Goal: Information Seeking & Learning: Learn about a topic

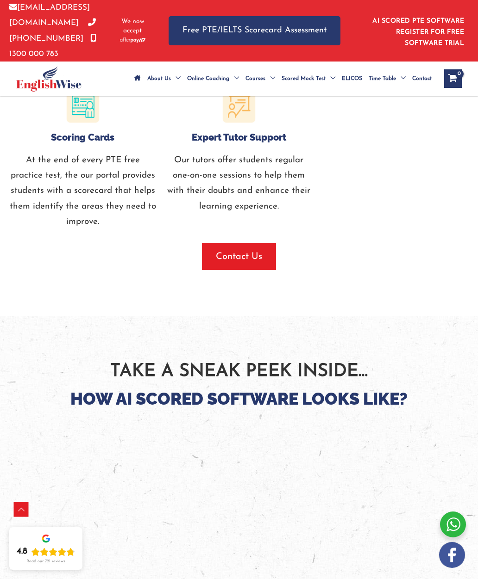
scroll to position [1220, 0]
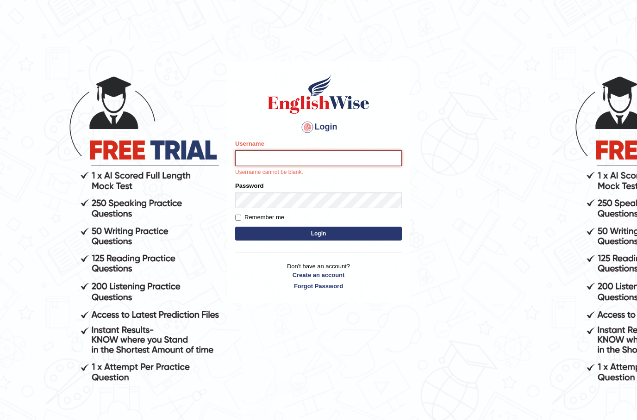
type input "Prakashpalani"
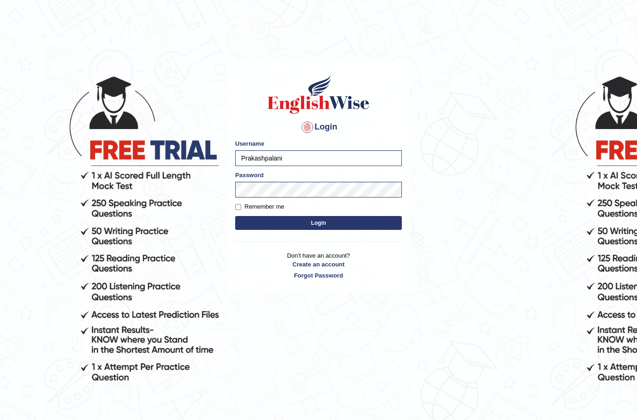
click at [356, 219] on button "Login" at bounding box center [318, 223] width 167 height 14
click at [339, 224] on button "Login" at bounding box center [318, 223] width 167 height 14
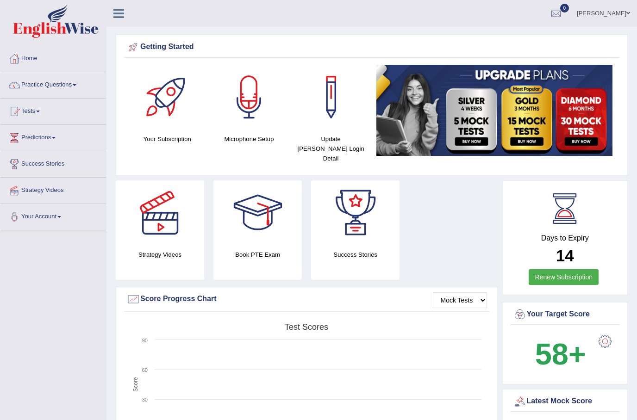
click at [159, 225] on div at bounding box center [160, 213] width 65 height 65
click at [273, 226] on div at bounding box center [257, 213] width 65 height 65
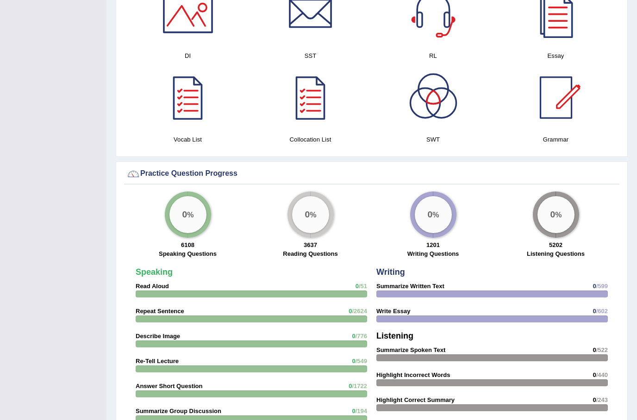
scroll to position [527, 0]
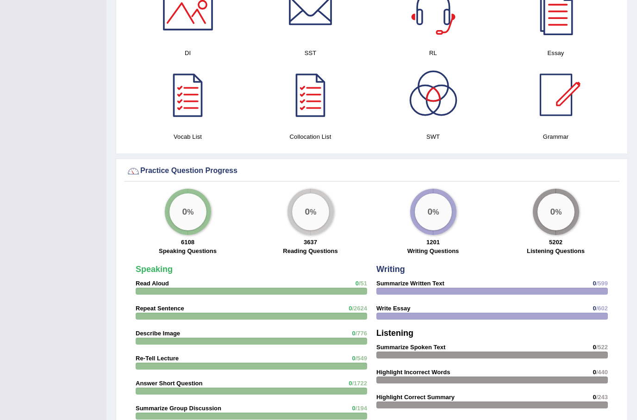
click at [304, 208] on div "0 %" at bounding box center [310, 212] width 37 height 37
click at [312, 206] on div "0 %" at bounding box center [310, 212] width 37 height 37
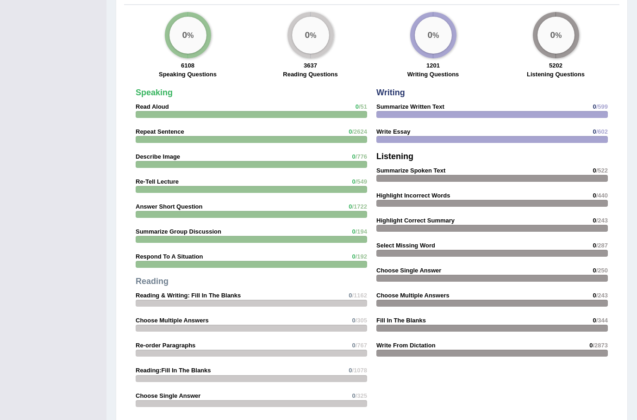
scroll to position [705, 0]
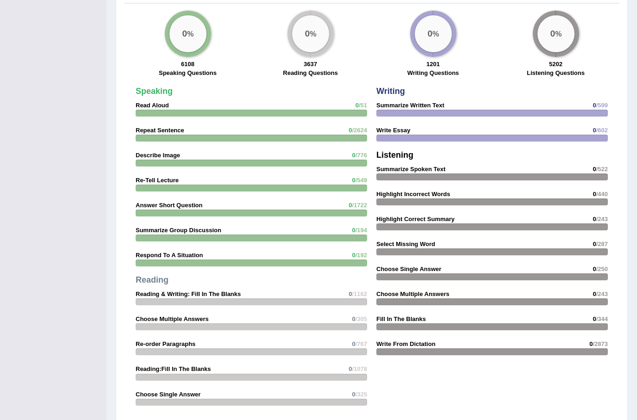
click at [354, 290] on strong "0 /1162" at bounding box center [358, 294] width 19 height 9
click at [195, 291] on strong "Reading & Writing: Fill In The Blanks" at bounding box center [188, 294] width 105 height 7
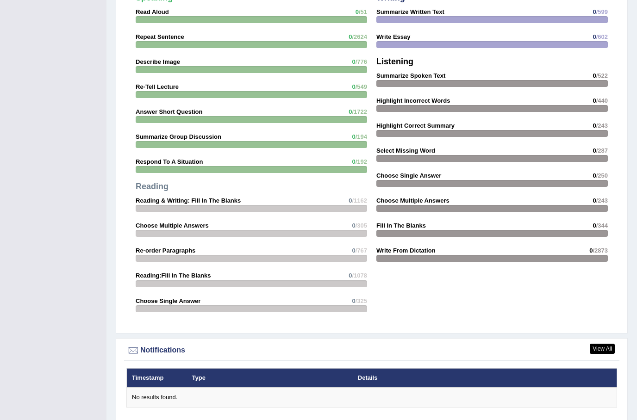
scroll to position [771, 0]
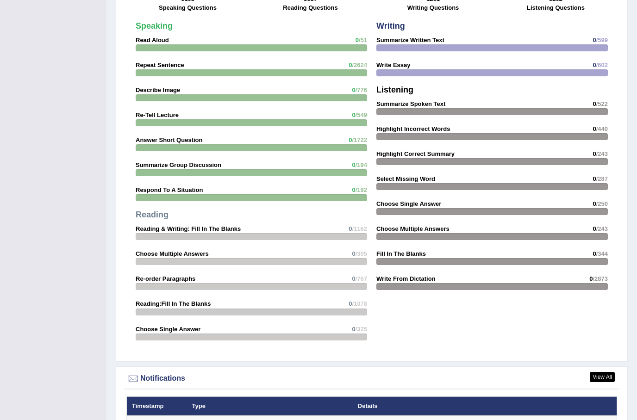
click at [350, 233] on div at bounding box center [251, 236] width 231 height 7
click at [174, 225] on strong "Reading & Writing: Fill In The Blanks" at bounding box center [188, 228] width 105 height 7
click at [184, 250] on strong "Choose Multiple Answers" at bounding box center [172, 253] width 73 height 7
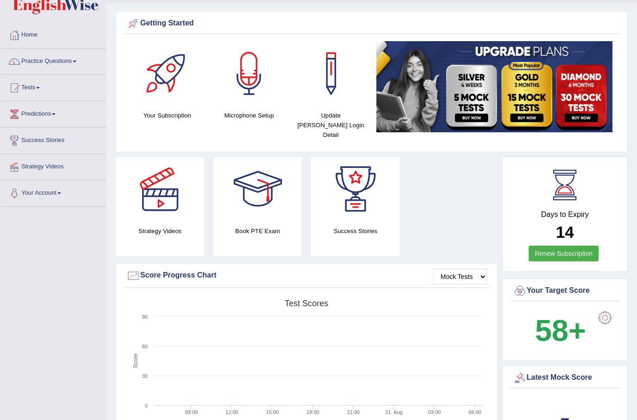
scroll to position [22, 0]
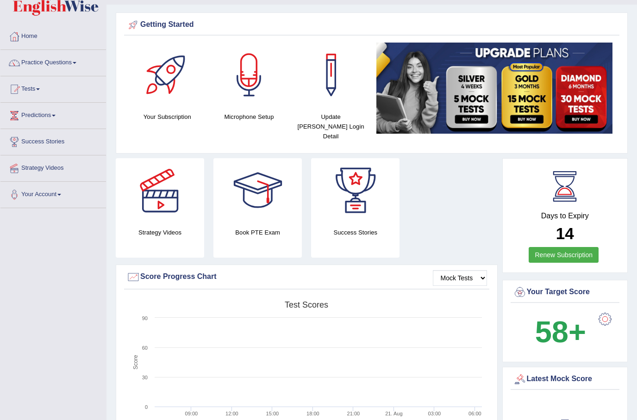
click at [33, 92] on link "Tests" at bounding box center [53, 88] width 106 height 23
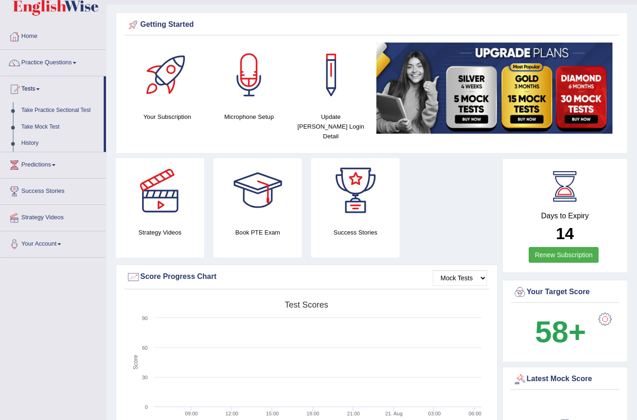
click at [82, 112] on div at bounding box center [318, 210] width 637 height 420
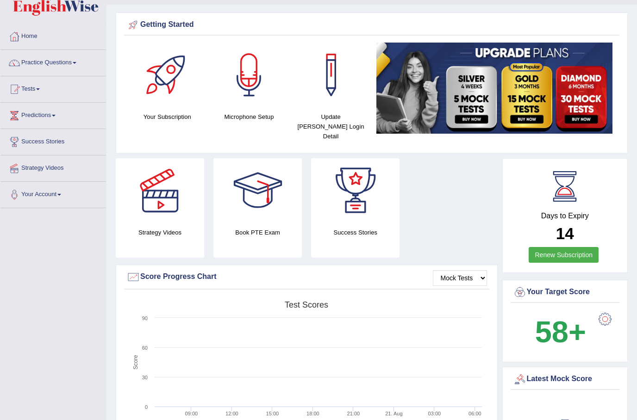
click at [88, 91] on link "Tests" at bounding box center [53, 87] width 106 height 23
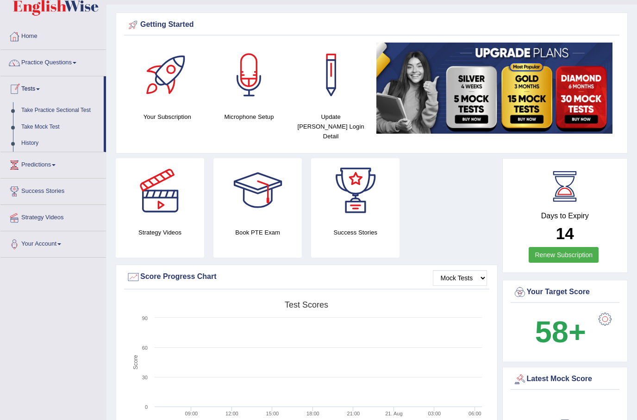
click at [59, 128] on div at bounding box center [318, 210] width 637 height 420
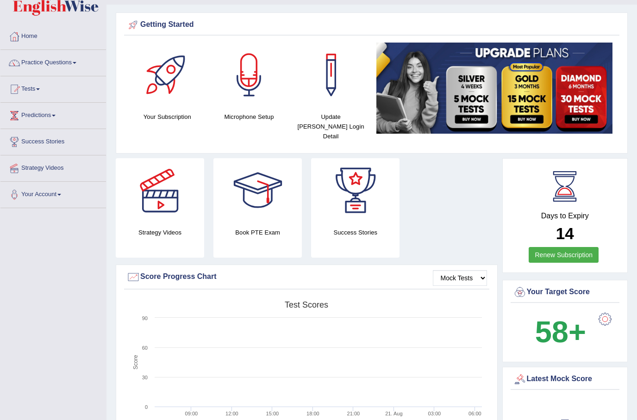
click at [62, 118] on link "Predictions" at bounding box center [53, 114] width 106 height 23
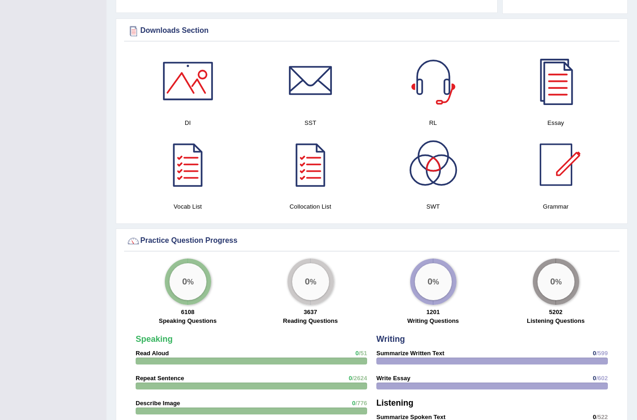
scroll to position [458, 0]
click at [303, 269] on div at bounding box center [318, 210] width 637 height 420
click at [313, 280] on div "0 %" at bounding box center [310, 281] width 37 height 37
click at [312, 287] on div "0 %" at bounding box center [310, 281] width 37 height 37
click at [313, 279] on div "0 %" at bounding box center [310, 281] width 37 height 37
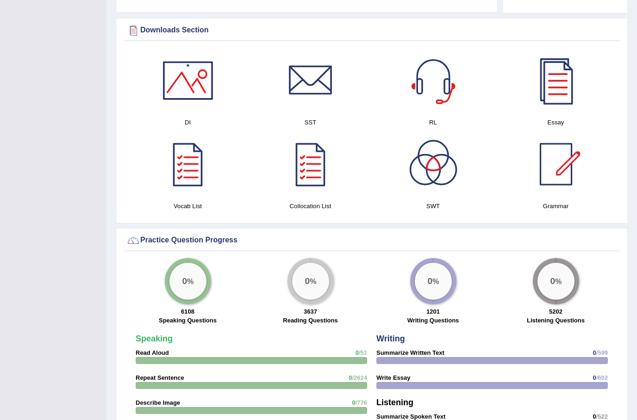
click at [318, 278] on div "0 %" at bounding box center [310, 281] width 37 height 37
click at [320, 285] on div "0 %" at bounding box center [310, 281] width 37 height 37
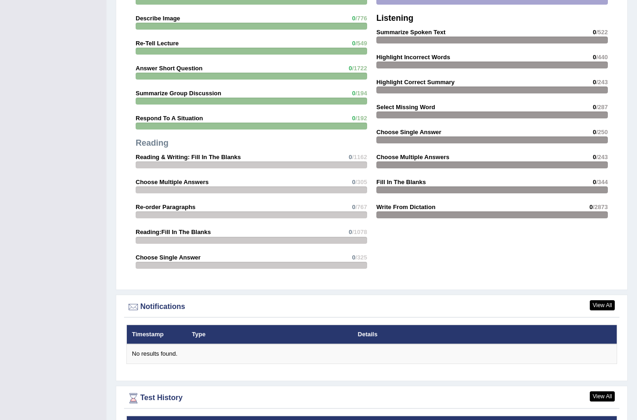
scroll to position [842, 0]
click at [604, 300] on link "View All" at bounding box center [602, 305] width 25 height 10
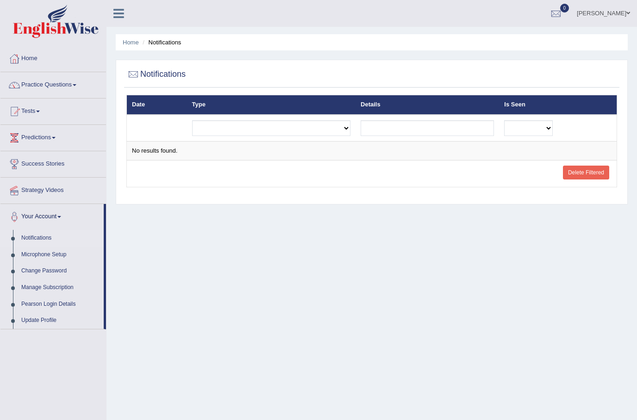
click at [37, 57] on link "Home" at bounding box center [53, 57] width 106 height 23
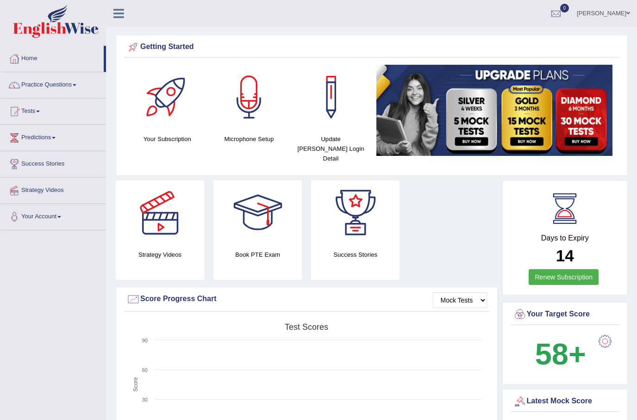
click at [249, 138] on h4 "Microphone Setup" at bounding box center [249, 139] width 73 height 10
click at [247, 86] on div at bounding box center [249, 97] width 65 height 65
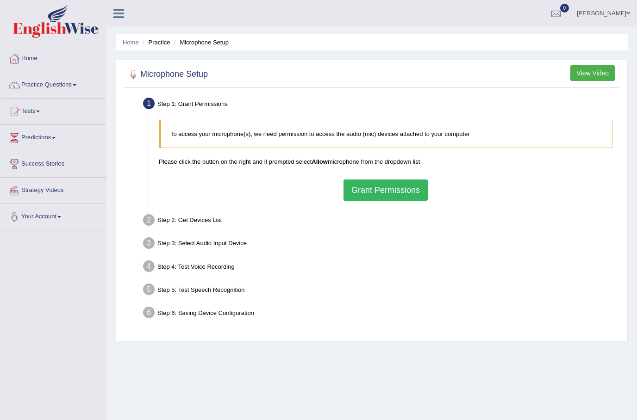
click at [31, 60] on link "Home" at bounding box center [53, 57] width 106 height 23
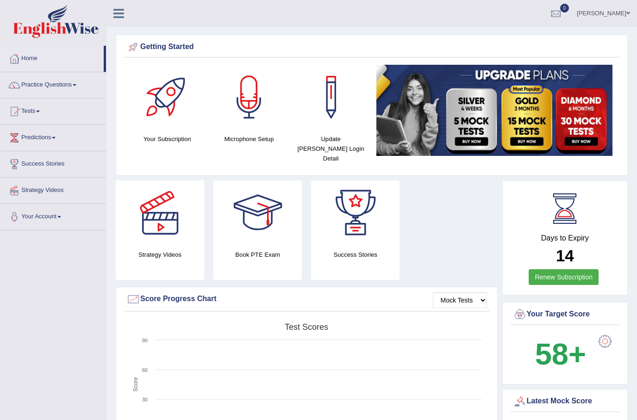
click at [340, 146] on h4 "Update [PERSON_NAME] Login Detail" at bounding box center [330, 148] width 73 height 29
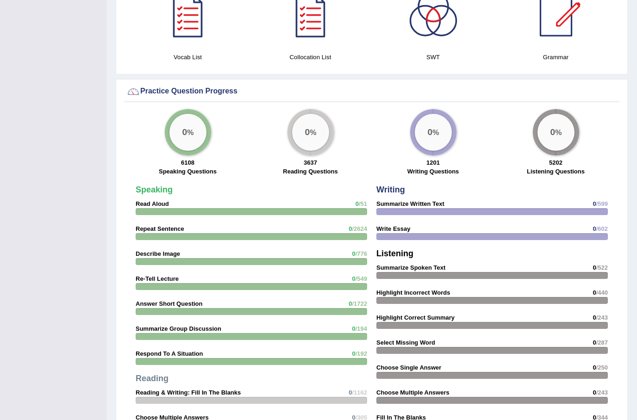
scroll to position [631, 0]
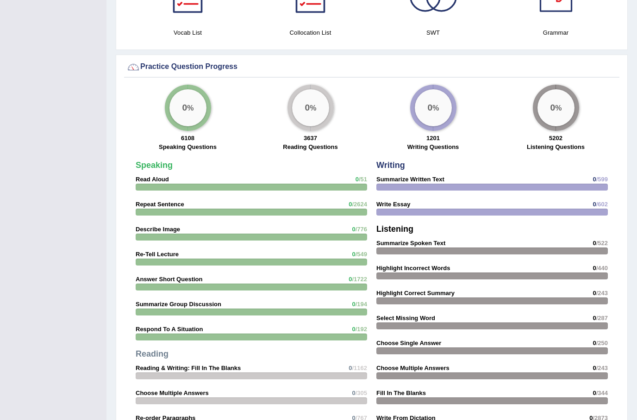
click at [349, 184] on div at bounding box center [251, 187] width 231 height 7
click at [344, 184] on div at bounding box center [251, 187] width 231 height 7
click at [361, 175] on strong "0 /51" at bounding box center [361, 179] width 12 height 9
click at [366, 176] on span "/51" at bounding box center [363, 179] width 8 height 7
click at [354, 184] on div at bounding box center [251, 187] width 231 height 7
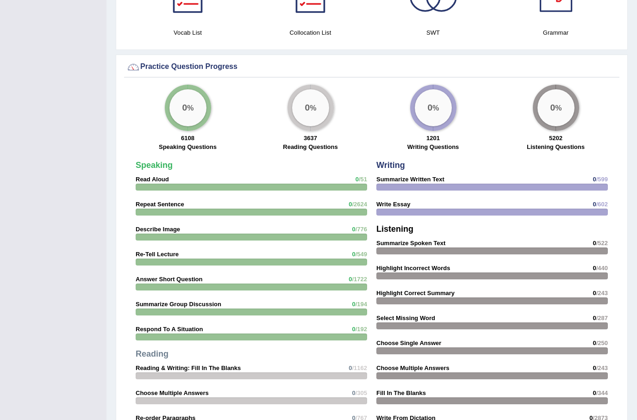
click at [153, 176] on strong "Read Aloud" at bounding box center [152, 179] width 33 height 7
click at [176, 106] on div "0 %" at bounding box center [187, 108] width 37 height 37
click at [310, 107] on div "0 %" at bounding box center [310, 108] width 37 height 37
click at [442, 111] on div "0 %" at bounding box center [433, 108] width 37 height 37
click at [568, 109] on div "0 %" at bounding box center [555, 108] width 37 height 37
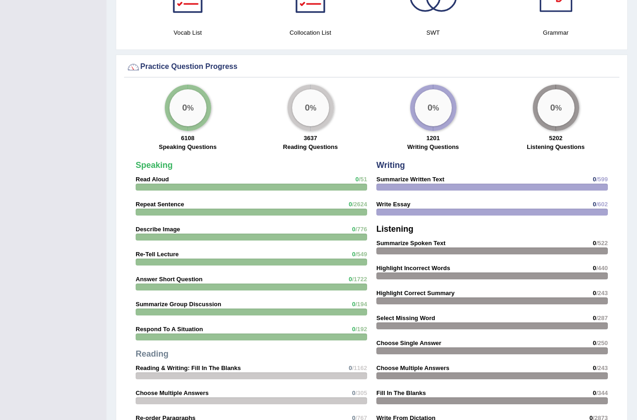
click at [318, 143] on label "Reading Questions" at bounding box center [310, 147] width 55 height 9
click at [328, 143] on label "Reading Questions" at bounding box center [310, 147] width 55 height 9
click at [327, 143] on label "Reading Questions" at bounding box center [310, 147] width 55 height 9
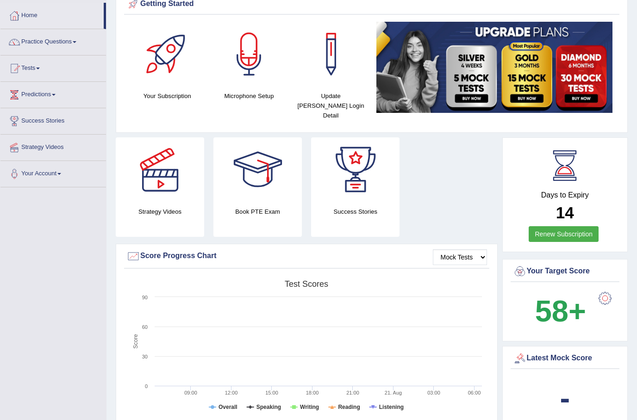
scroll to position [0, 0]
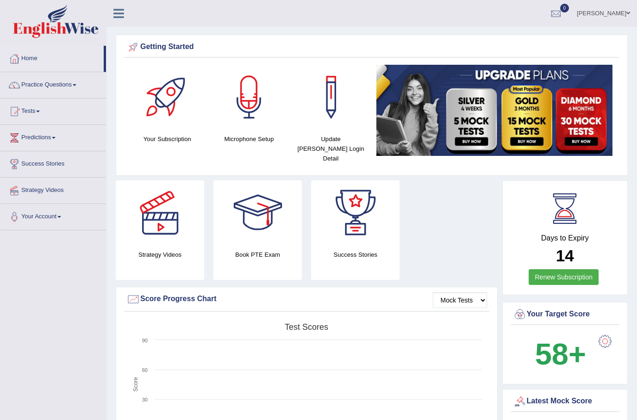
click at [42, 190] on link "Strategy Videos" at bounding box center [53, 189] width 106 height 23
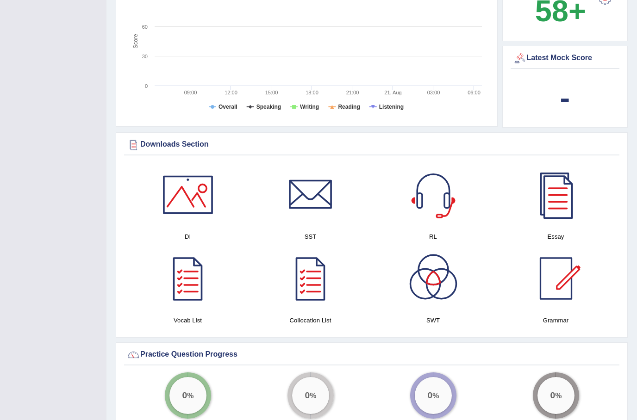
scroll to position [343, 0]
click at [432, 232] on h4 "RL" at bounding box center [432, 237] width 113 height 10
click at [443, 190] on div at bounding box center [433, 194] width 65 height 65
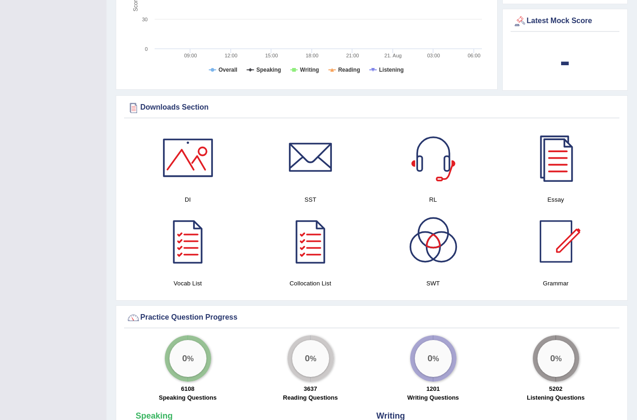
click at [315, 154] on div at bounding box center [310, 157] width 65 height 65
click at [556, 195] on h4 "Essay" at bounding box center [555, 200] width 113 height 10
click at [558, 161] on div at bounding box center [555, 157] width 65 height 65
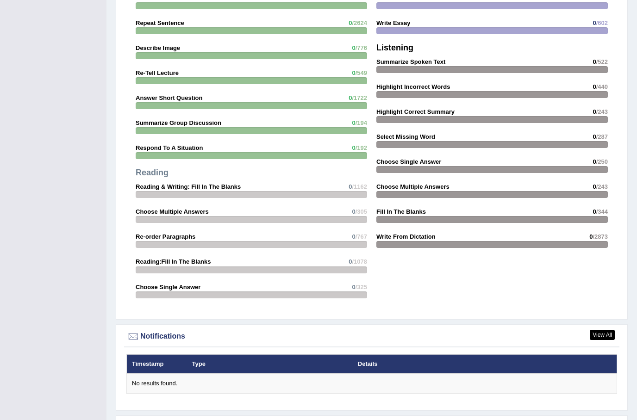
scroll to position [813, 0]
click at [609, 330] on link "View All" at bounding box center [602, 335] width 25 height 10
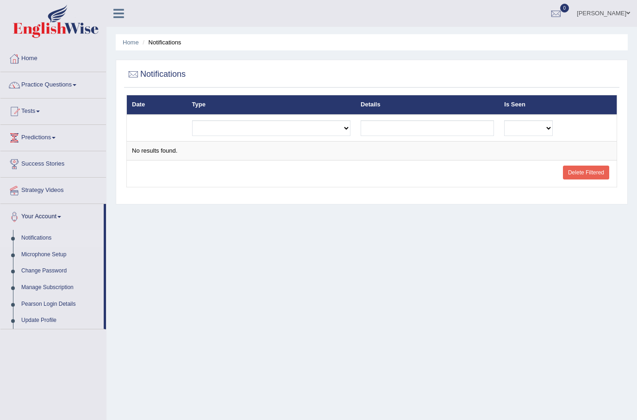
scroll to position [66, 0]
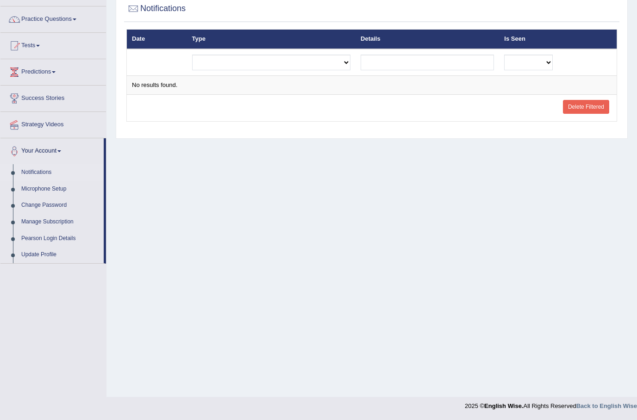
click at [34, 44] on link "Tests" at bounding box center [53, 44] width 106 height 23
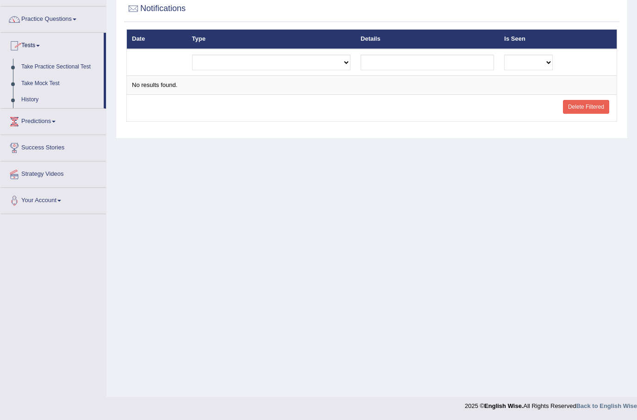
click at [77, 65] on div at bounding box center [318, 210] width 637 height 420
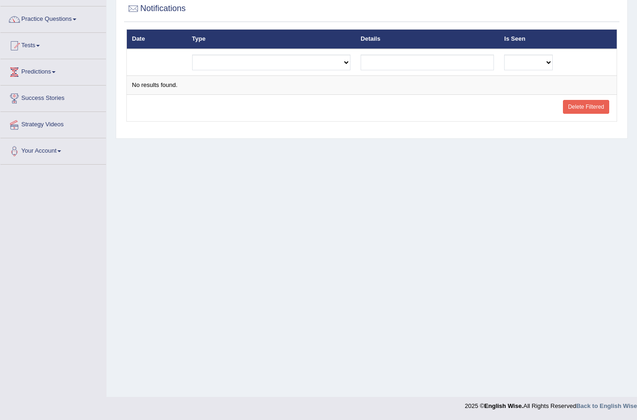
click at [69, 46] on link "Tests" at bounding box center [53, 44] width 106 height 23
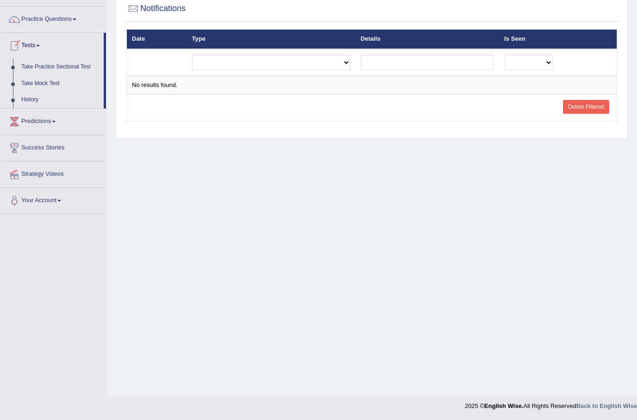
click at [46, 83] on div at bounding box center [318, 210] width 637 height 420
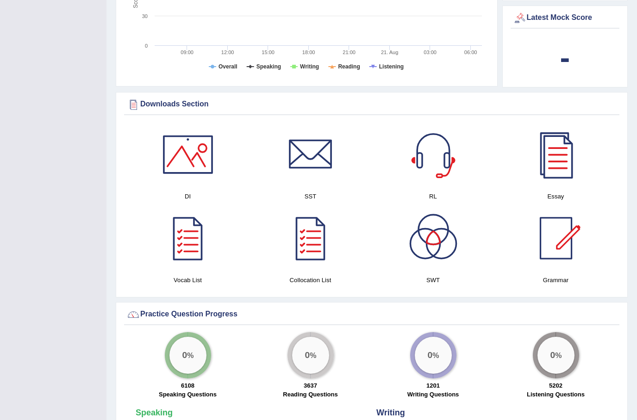
scroll to position [506, 0]
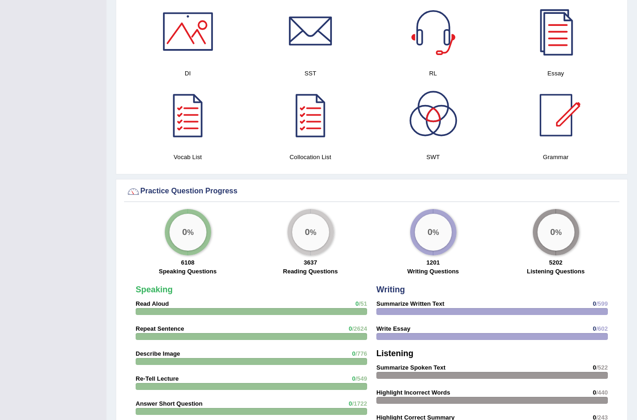
click at [193, 224] on div "0 %" at bounding box center [187, 232] width 37 height 37
click at [215, 309] on div at bounding box center [251, 312] width 231 height 7
click at [214, 309] on div at bounding box center [251, 312] width 231 height 7
click at [155, 286] on strong "Speaking" at bounding box center [154, 290] width 37 height 9
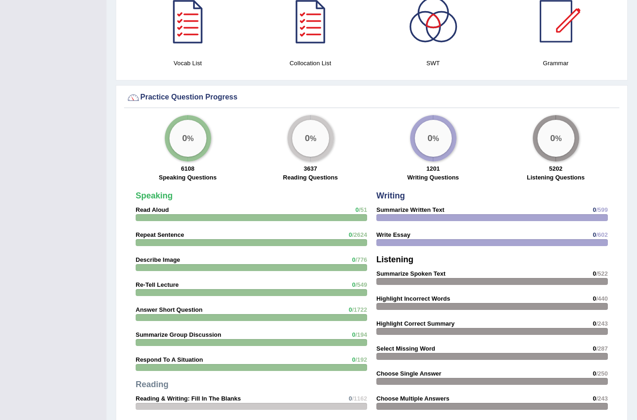
scroll to position [633, 0]
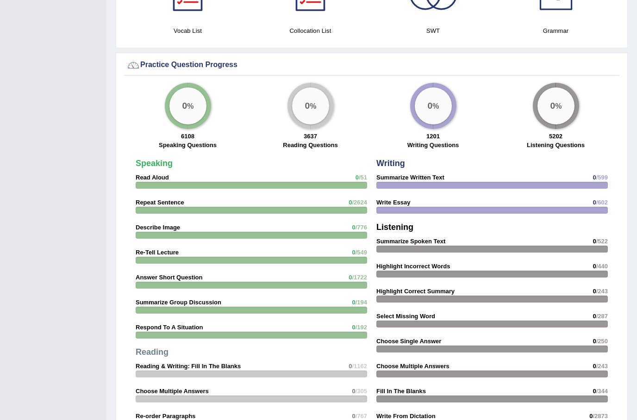
click at [174, 371] on div at bounding box center [251, 374] width 231 height 7
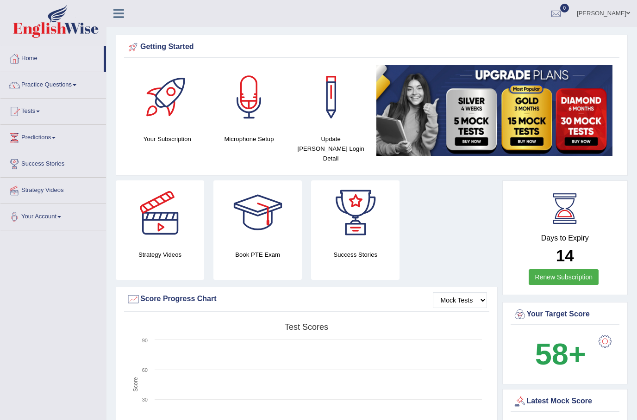
scroll to position [77, 0]
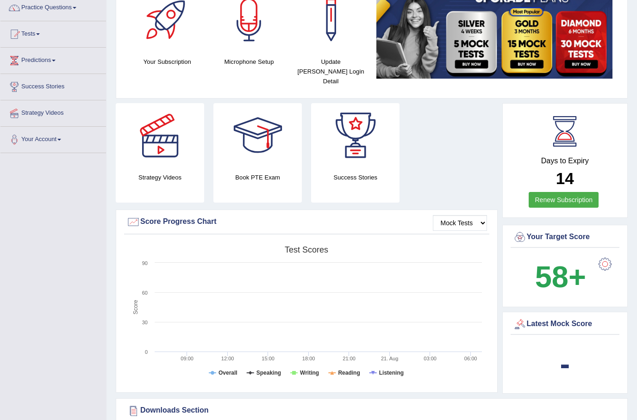
click at [587, 318] on div "Latest Mock Score" at bounding box center [565, 325] width 105 height 14
click at [562, 318] on div "Latest Mock Score" at bounding box center [565, 325] width 105 height 14
click at [569, 363] on b "-" at bounding box center [565, 365] width 10 height 34
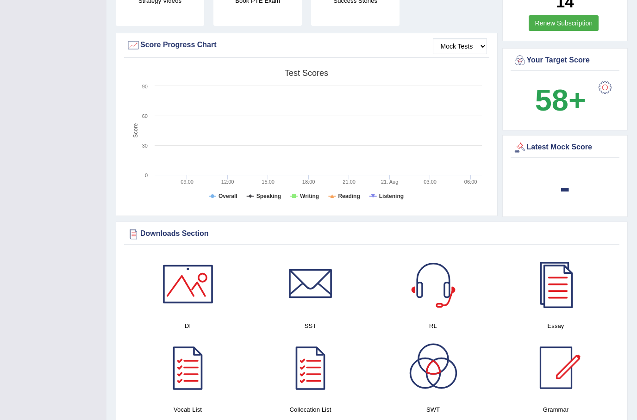
scroll to position [250, 0]
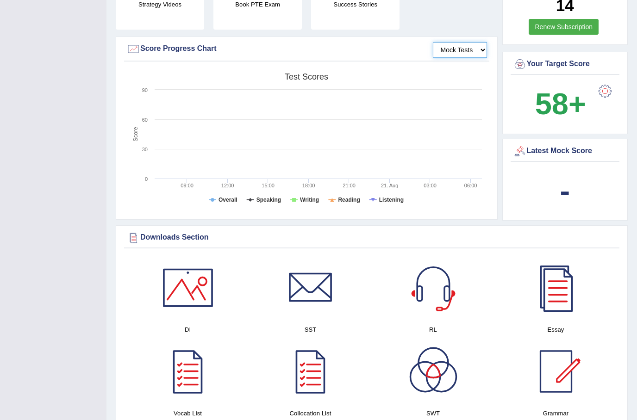
click at [473, 42] on select "Mock Tests" at bounding box center [460, 50] width 54 height 16
click at [483, 42] on select "Mock Tests" at bounding box center [460, 50] width 54 height 16
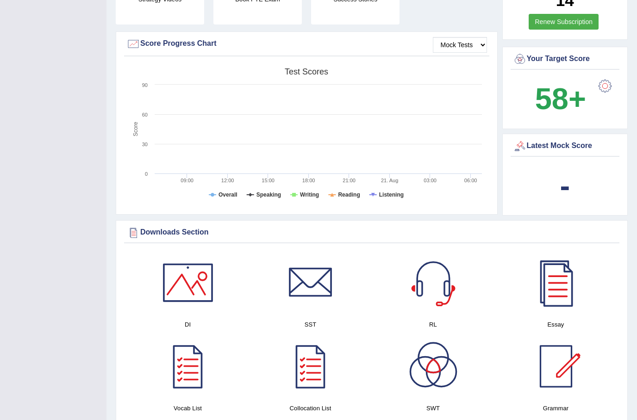
click at [561, 320] on h4 "Essay" at bounding box center [555, 325] width 113 height 10
click at [569, 284] on div at bounding box center [555, 282] width 65 height 65
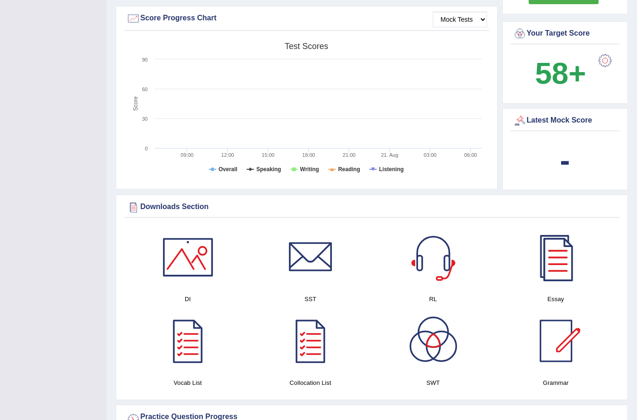
scroll to position [281, 0]
click at [563, 378] on h4 "Grammar" at bounding box center [555, 383] width 113 height 10
click at [559, 340] on div at bounding box center [555, 341] width 65 height 65
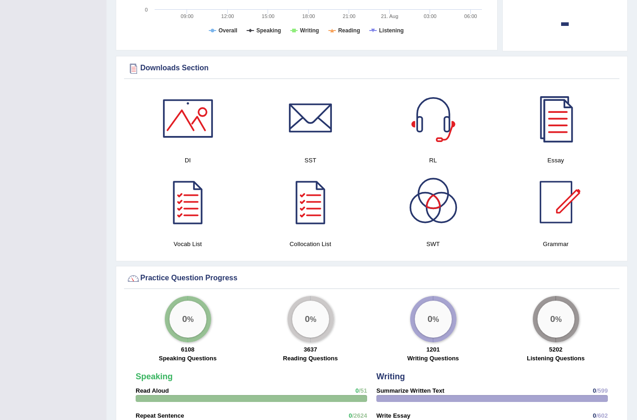
scroll to position [419, 0]
click at [366, 388] on span "/51" at bounding box center [363, 391] width 8 height 7
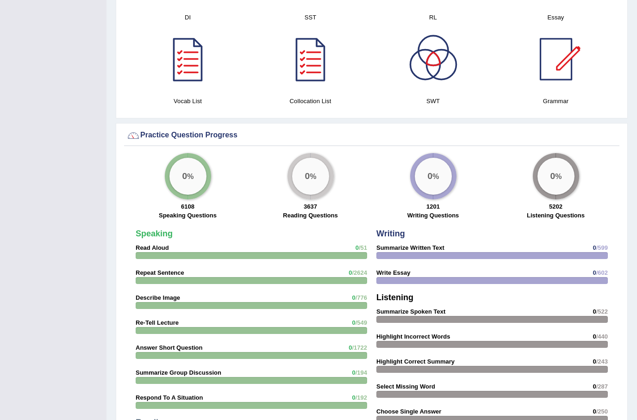
scroll to position [565, 0]
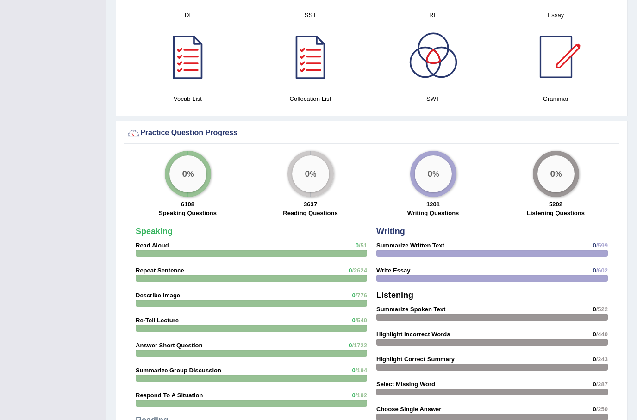
click at [359, 243] on span "/51" at bounding box center [363, 246] width 8 height 7
click at [342, 275] on div at bounding box center [251, 278] width 231 height 7
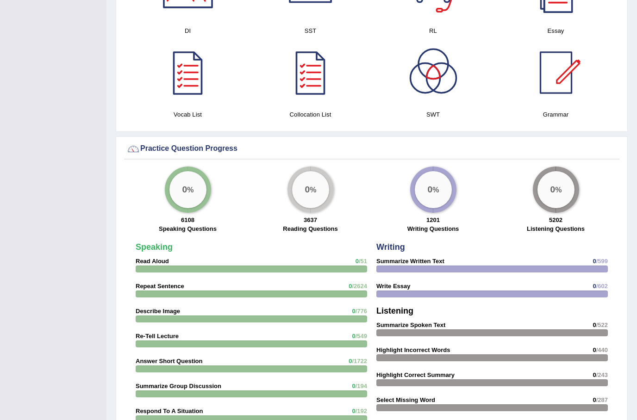
scroll to position [548, 0]
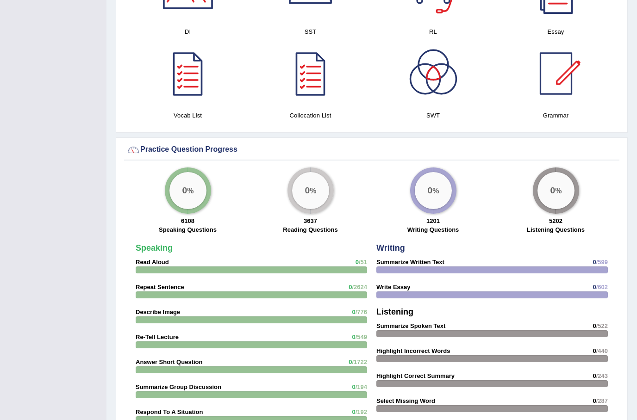
click at [567, 178] on div "0 %" at bounding box center [555, 191] width 37 height 37
click at [562, 180] on div "0 %" at bounding box center [555, 191] width 37 height 37
click at [440, 182] on div "0 %" at bounding box center [433, 191] width 37 height 37
click at [448, 226] on label "Writing Questions" at bounding box center [433, 230] width 52 height 9
click at [442, 224] on div "1201 Writing Questions" at bounding box center [432, 227] width 113 height 20
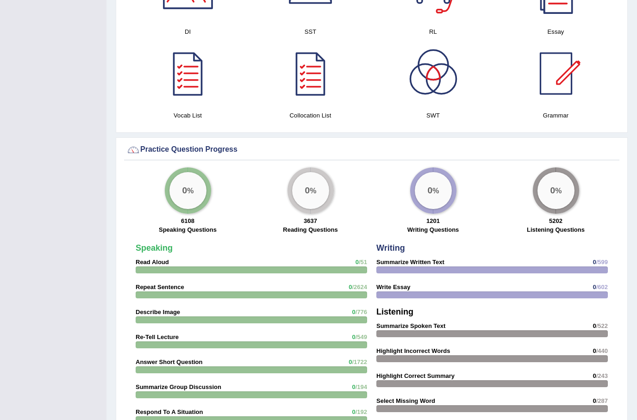
click at [428, 267] on div at bounding box center [491, 270] width 231 height 7
click at [365, 267] on div at bounding box center [251, 270] width 231 height 7
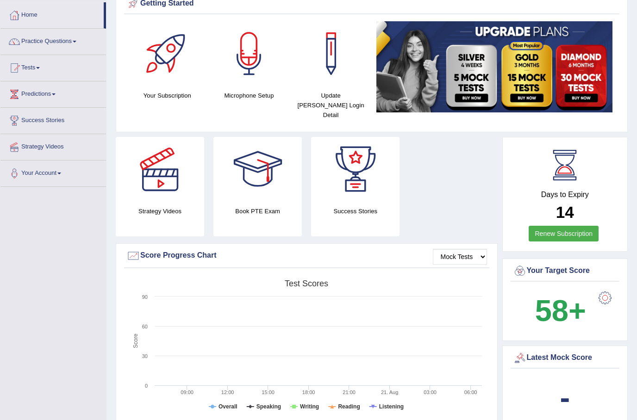
scroll to position [0, 0]
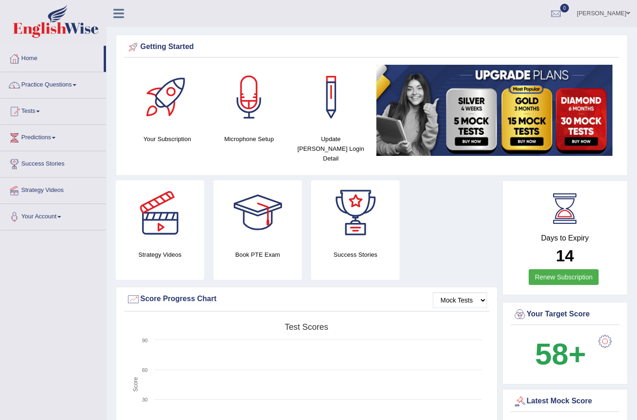
click at [122, 15] on icon at bounding box center [118, 13] width 11 height 12
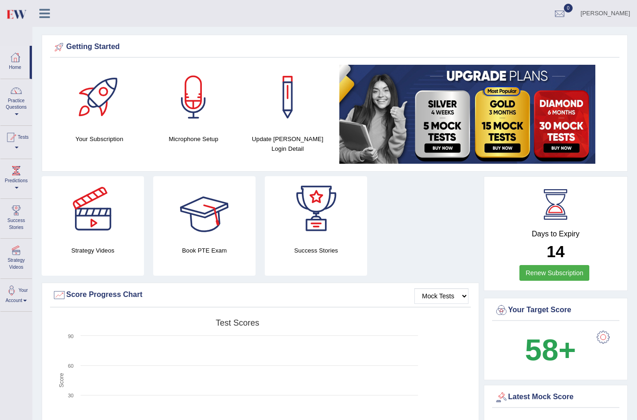
click at [210, 208] on div at bounding box center [204, 208] width 65 height 65
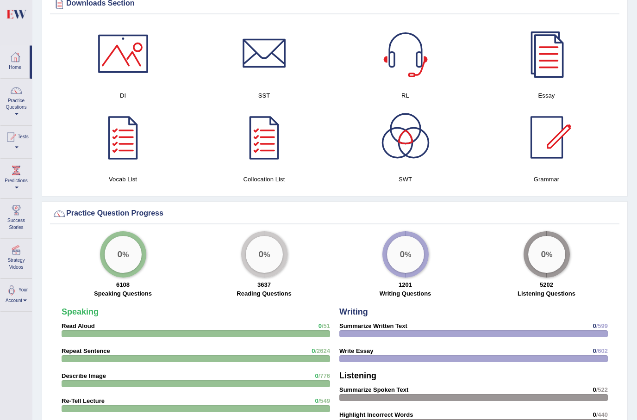
scroll to position [481, 0]
click at [19, 251] on div at bounding box center [16, 250] width 14 height 14
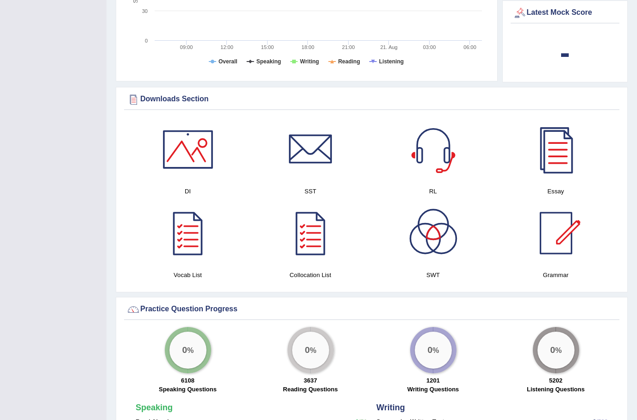
scroll to position [389, 0]
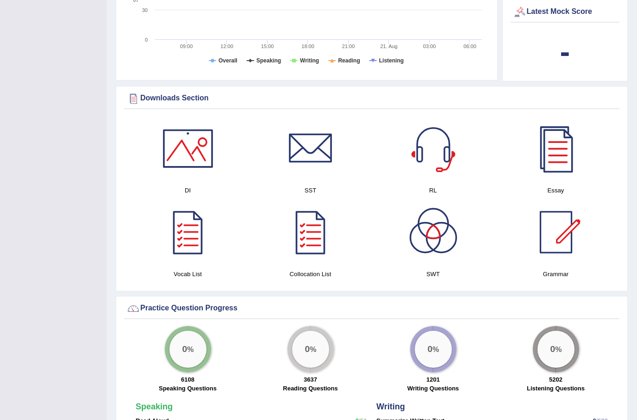
click at [190, 385] on label "Speaking Questions" at bounding box center [188, 389] width 58 height 9
click at [192, 385] on label "Speaking Questions" at bounding box center [188, 389] width 58 height 9
click at [194, 385] on label "Speaking Questions" at bounding box center [188, 389] width 58 height 9
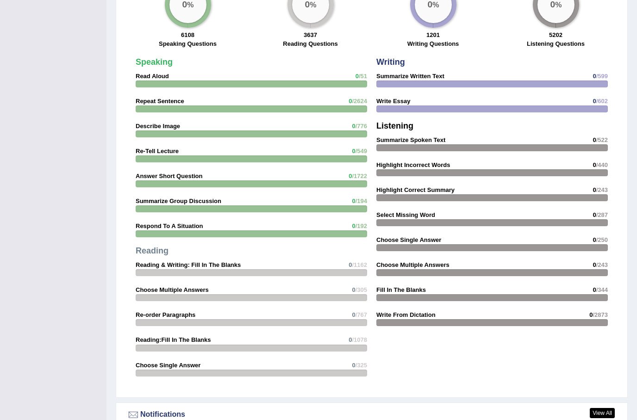
scroll to position [720, 0]
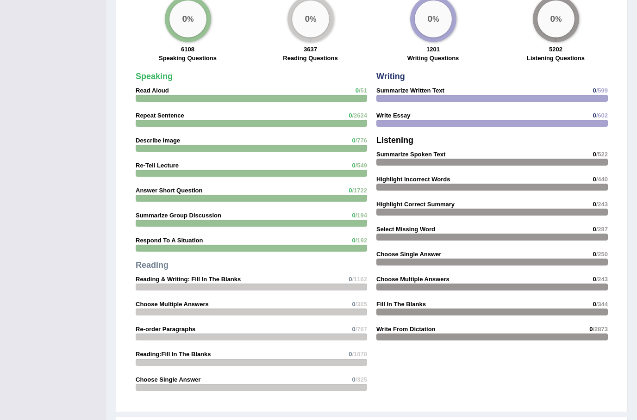
click at [163, 74] on div "Speaking Read Aloud 0 /51 Repeat Sentence 0 /2624 Describe Image 0 /776 Re-Tell…" at bounding box center [251, 234] width 241 height 333
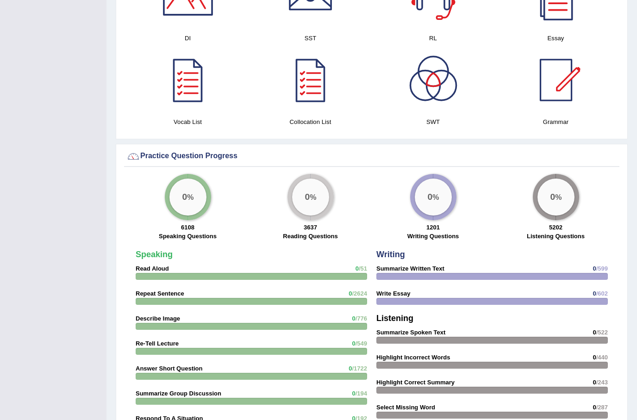
scroll to position [541, 0]
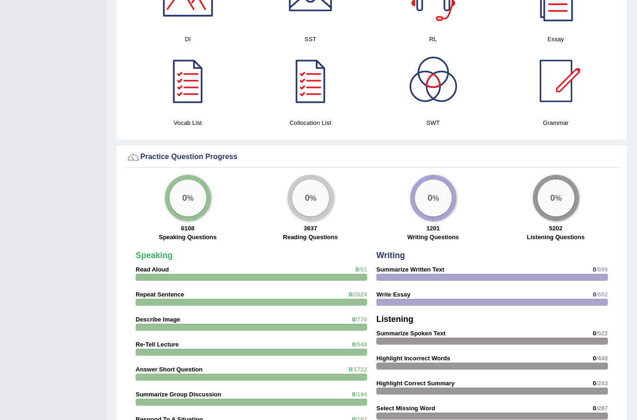
click at [321, 103] on div at bounding box center [310, 81] width 65 height 65
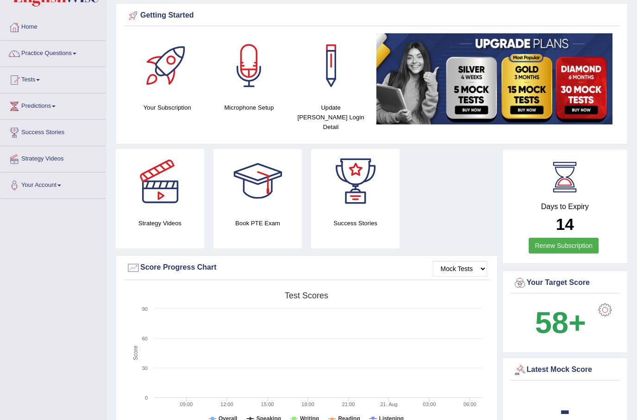
scroll to position [0, 0]
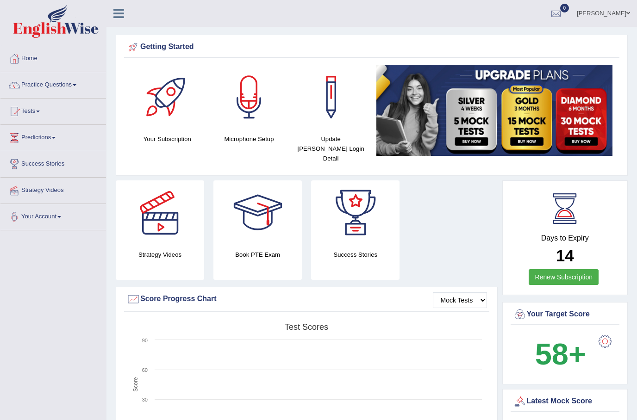
click at [82, 82] on link "Practice Questions" at bounding box center [53, 83] width 106 height 23
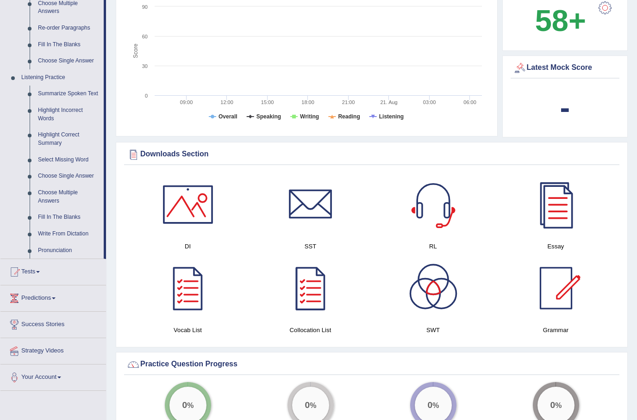
scroll to position [334, 0]
click at [561, 205] on div at bounding box center [318, 210] width 637 height 420
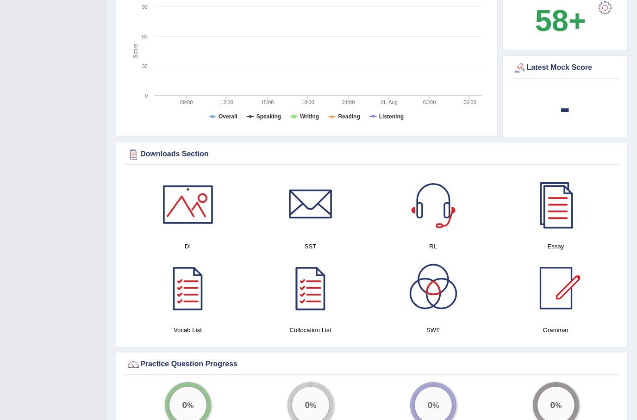
click at [556, 215] on div at bounding box center [555, 204] width 65 height 65
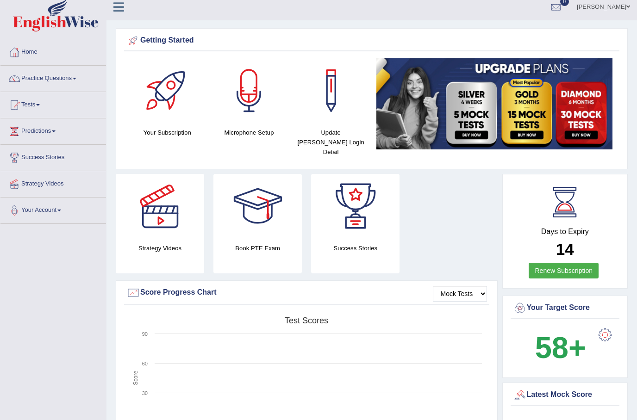
scroll to position [0, 0]
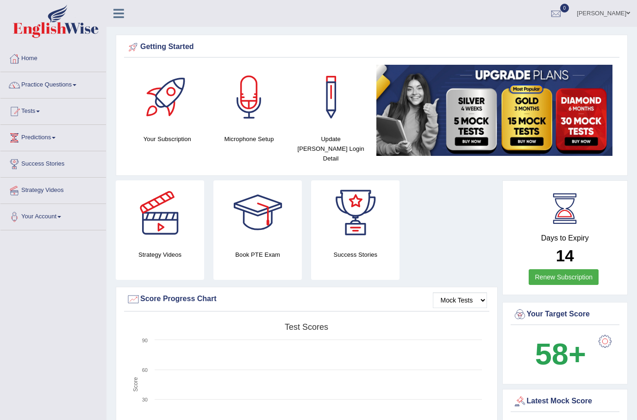
click at [84, 88] on link "Practice Questions" at bounding box center [53, 83] width 106 height 23
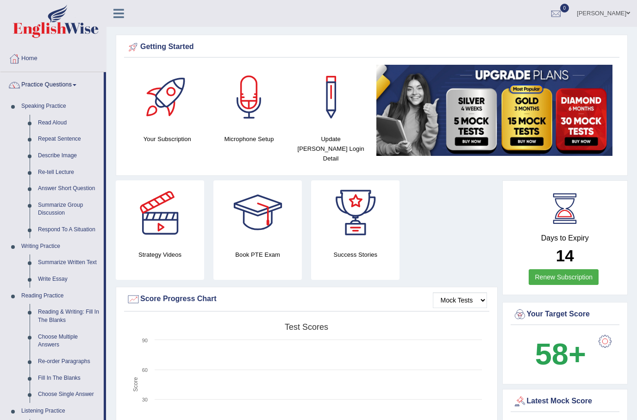
click at [482, 291] on div at bounding box center [318, 210] width 637 height 420
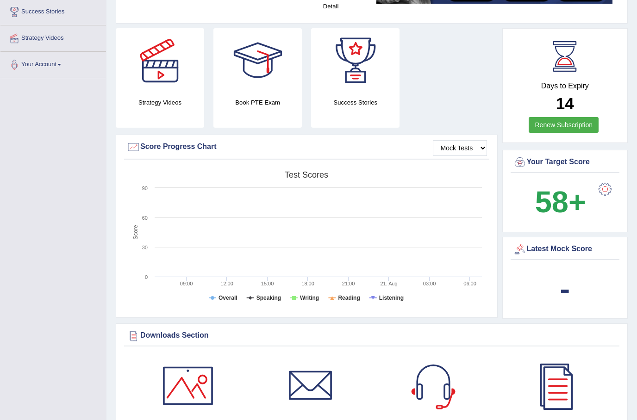
scroll to position [209, 0]
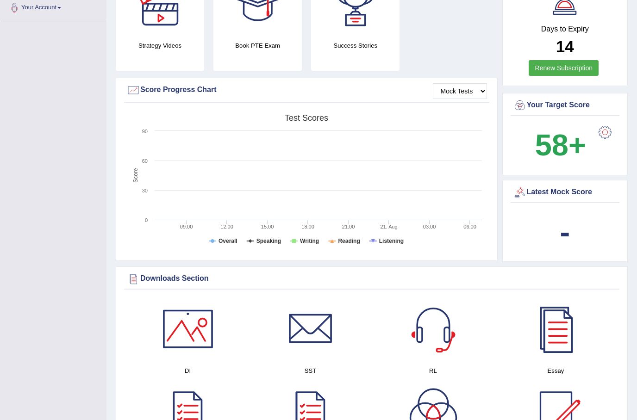
click at [199, 313] on div at bounding box center [188, 329] width 65 height 65
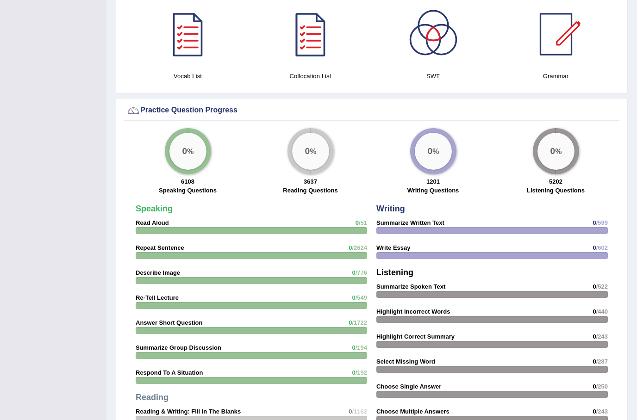
scroll to position [588, 0]
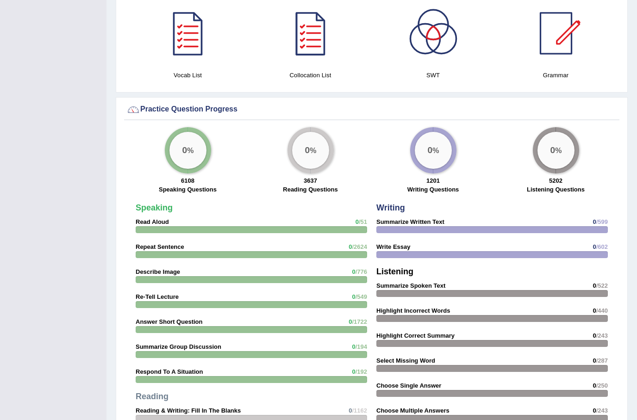
click at [182, 146] on big "0" at bounding box center [184, 151] width 5 height 10
click at [318, 147] on div "0 %" at bounding box center [310, 150] width 37 height 37
click at [306, 147] on div "0 %" at bounding box center [310, 150] width 37 height 37
click at [312, 139] on div "0 %" at bounding box center [310, 150] width 37 height 37
click at [438, 155] on div "0 %" at bounding box center [433, 150] width 37 height 37
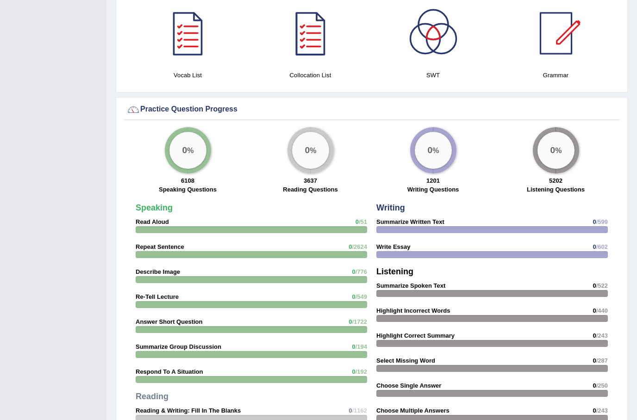
click at [539, 146] on div "0 %" at bounding box center [555, 150] width 37 height 37
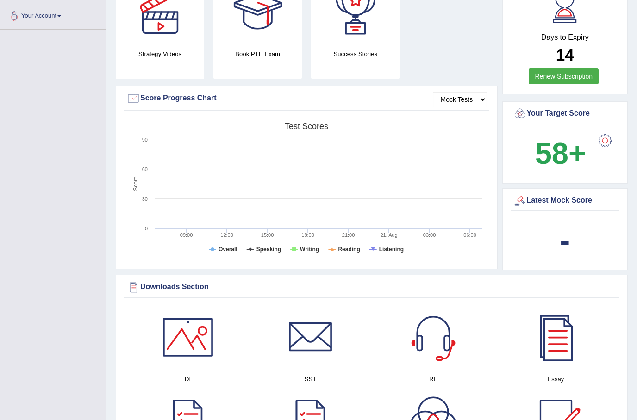
scroll to position [0, 0]
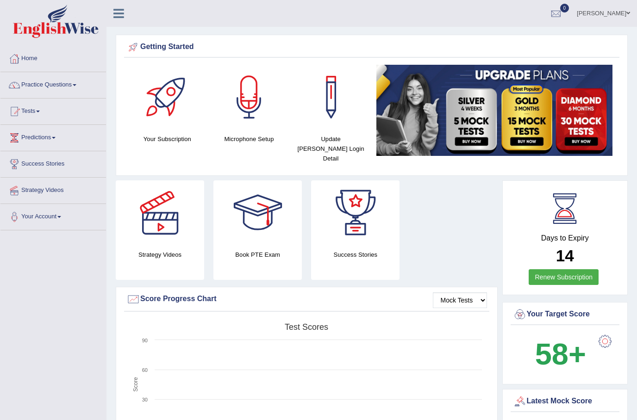
click at [73, 85] on link "Practice Questions" at bounding box center [53, 83] width 106 height 23
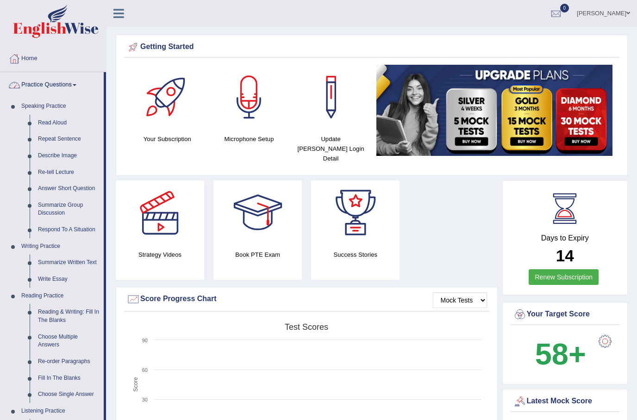
click at [52, 102] on div at bounding box center [318, 210] width 637 height 420
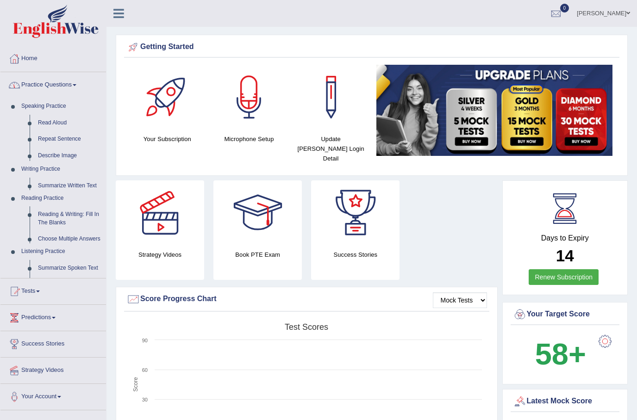
click at [50, 104] on link "Speaking Practice" at bounding box center [61, 106] width 89 height 17
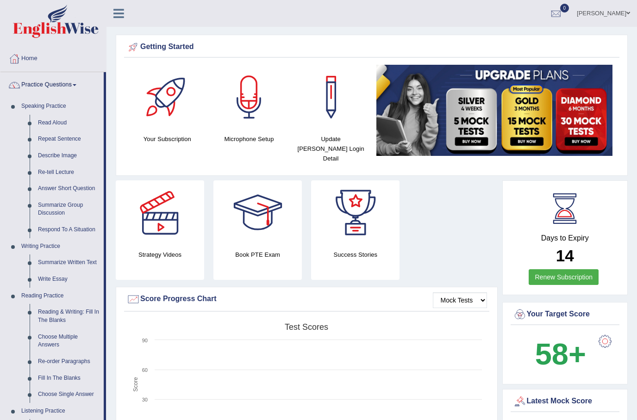
click at [50, 104] on link "Speaking Practice" at bounding box center [60, 106] width 87 height 17
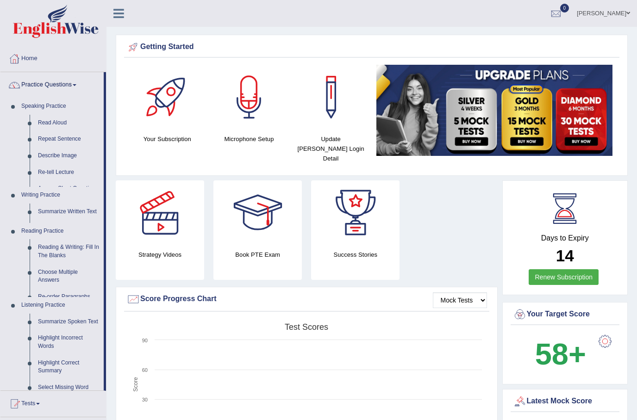
click at [42, 118] on link "Read Aloud" at bounding box center [69, 123] width 70 height 17
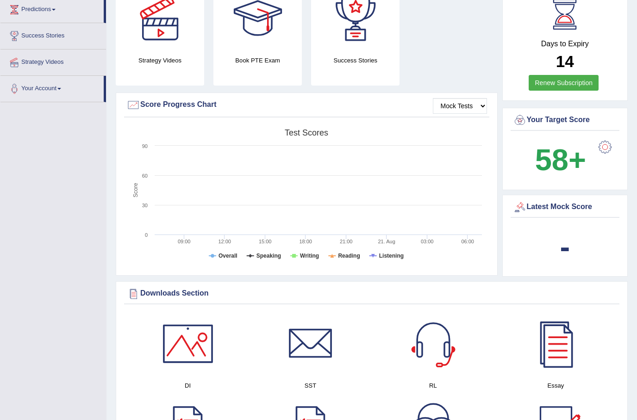
scroll to position [218, 0]
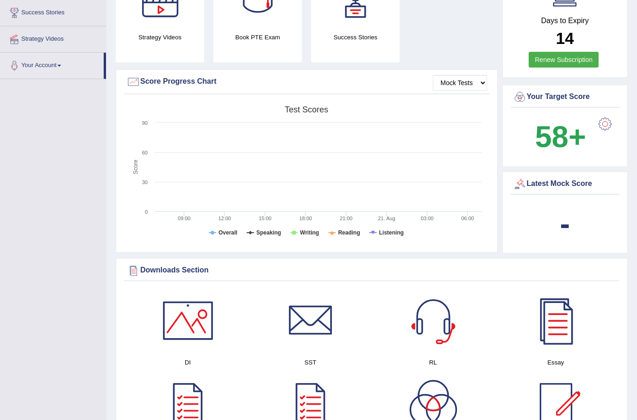
click at [193, 342] on div at bounding box center [188, 320] width 65 height 65
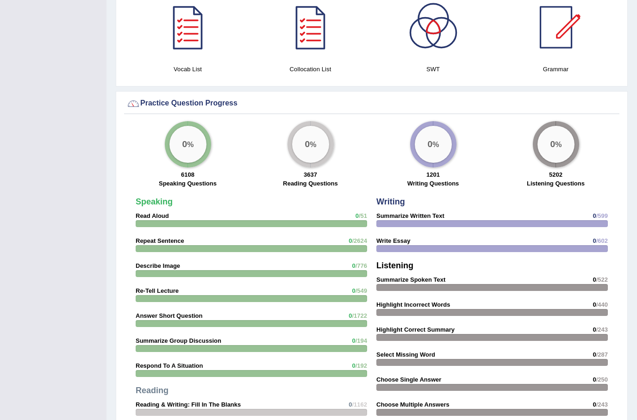
scroll to position [596, 0]
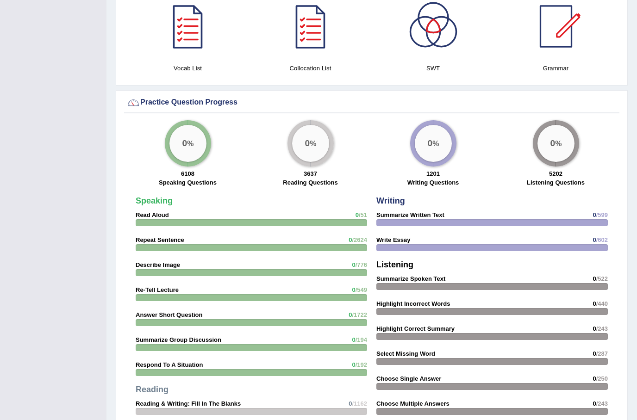
click at [221, 207] on div "Speaking Read Aloud 0 /51 Repeat Sentence 0 /2624 Describe Image 0 /776 Re-Tell…" at bounding box center [251, 358] width 241 height 333
click at [160, 196] on div "Speaking Read Aloud 0 /51 Repeat Sentence 0 /2624 Describe Image 0 /776 Re-Tell…" at bounding box center [251, 358] width 241 height 333
click at [156, 197] on div "Speaking Read Aloud 0 /51 Repeat Sentence 0 /2624 Describe Image 0 /776 Re-Tell…" at bounding box center [251, 358] width 241 height 333
click at [165, 196] on strong "Speaking" at bounding box center [154, 200] width 37 height 9
click at [157, 199] on div "Speaking Read Aloud 0 /51 Repeat Sentence 0 /2624 Describe Image 0 /776 Re-Tell…" at bounding box center [251, 358] width 241 height 333
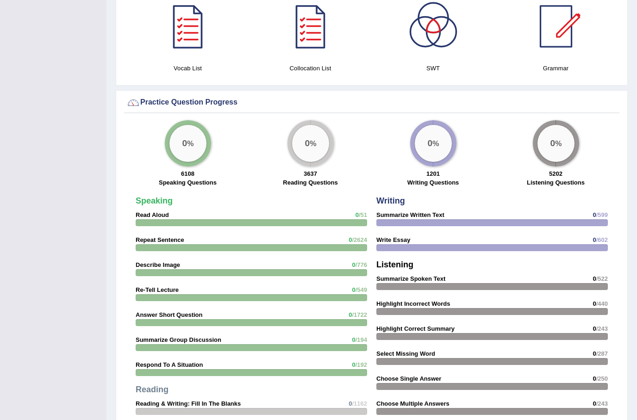
click at [163, 208] on div "Speaking Read Aloud 0 /51 Repeat Sentence 0 /2624 Describe Image 0 /776 Re-Tell…" at bounding box center [251, 358] width 241 height 333
click at [139, 212] on strong "Read Aloud" at bounding box center [152, 215] width 33 height 7
click at [143, 212] on strong "Read Aloud" at bounding box center [152, 215] width 33 height 7
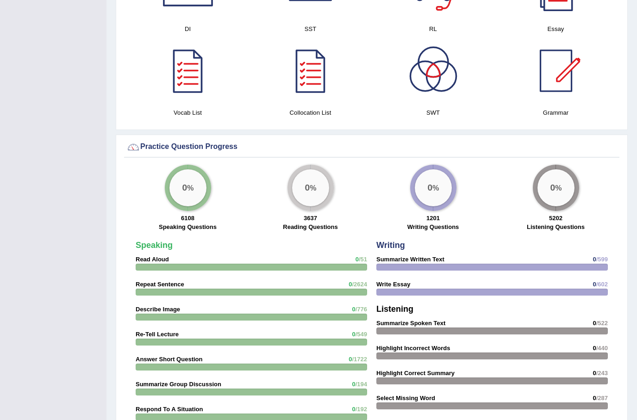
click at [196, 169] on div "0 %" at bounding box center [187, 187] width 37 height 37
click at [190, 171] on div "0 %" at bounding box center [187, 187] width 37 height 37
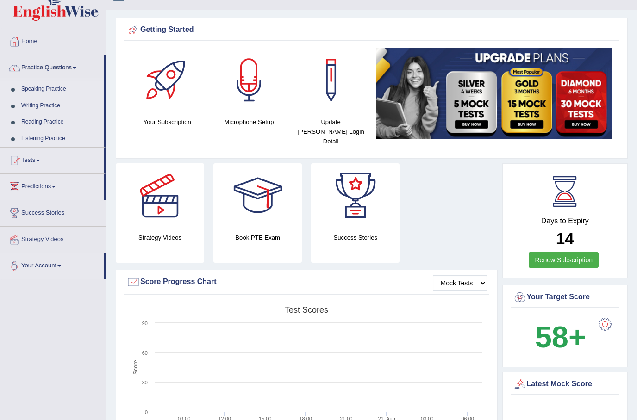
scroll to position [19, 0]
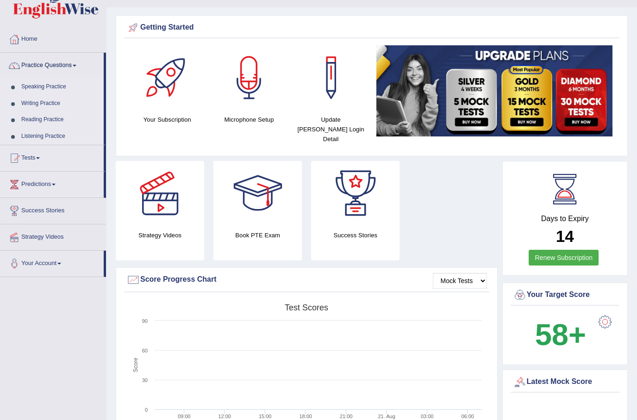
click at [37, 83] on link "Speaking Practice" at bounding box center [60, 87] width 87 height 17
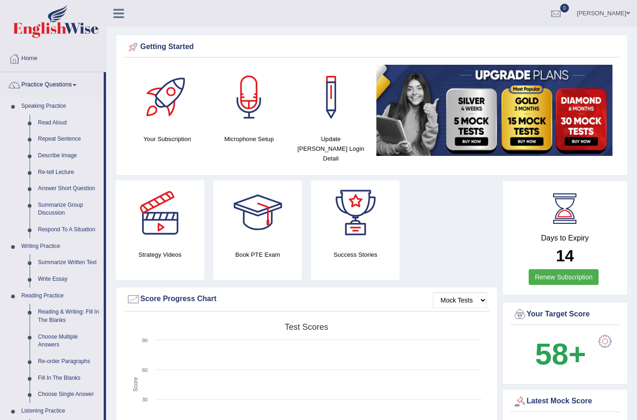
click at [41, 122] on link "Read Aloud" at bounding box center [69, 123] width 70 height 17
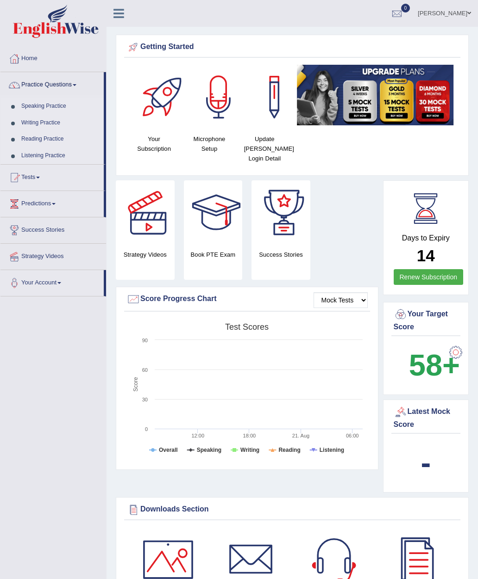
click at [48, 86] on link "Practice Questions" at bounding box center [51, 83] width 103 height 23
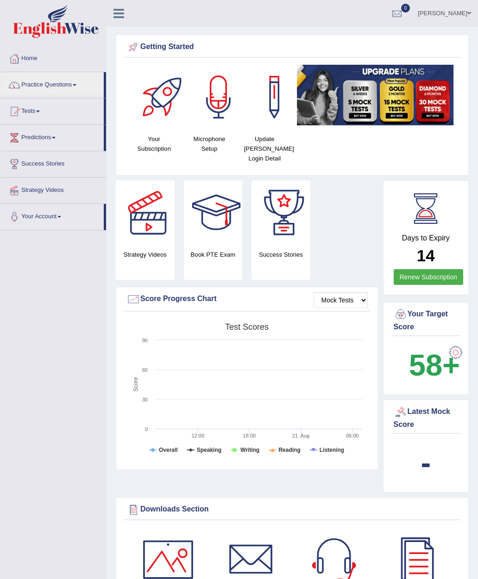
click at [73, 80] on div at bounding box center [239, 289] width 478 height 579
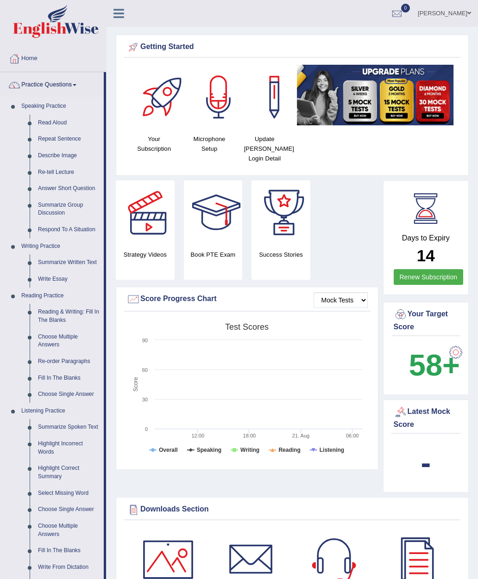
click at [45, 117] on link "Read Aloud" at bounding box center [69, 123] width 70 height 17
